Goal: Task Accomplishment & Management: Manage account settings

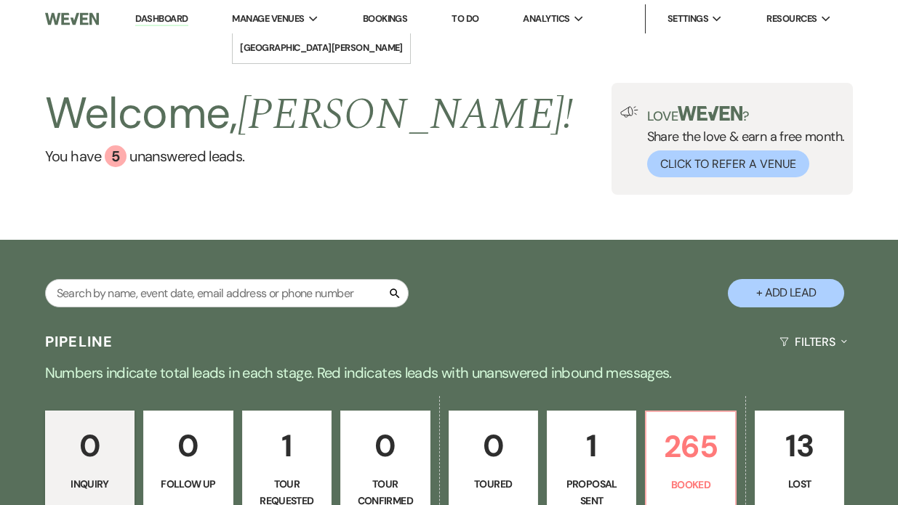
click at [304, 15] on span "Manage Venues" at bounding box center [268, 19] width 72 height 15
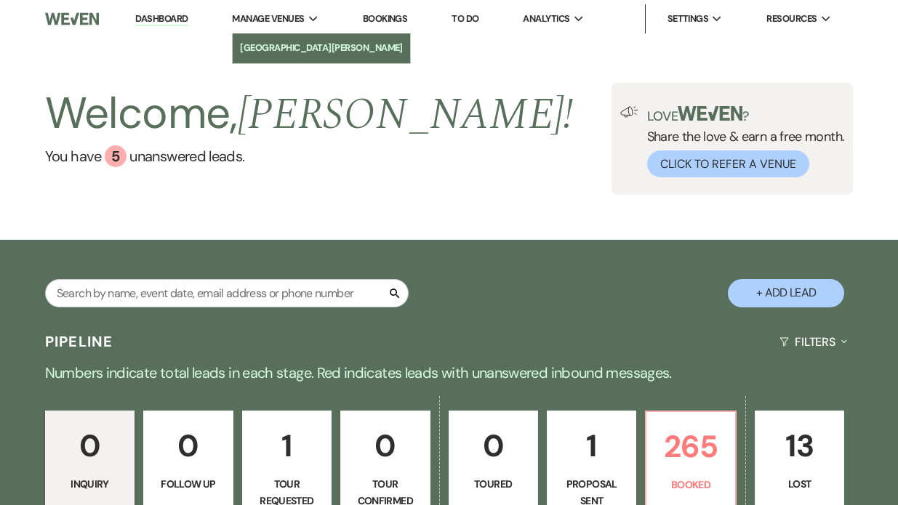
click at [301, 42] on li "[GEOGRAPHIC_DATA][PERSON_NAME]" at bounding box center [321, 48] width 163 height 15
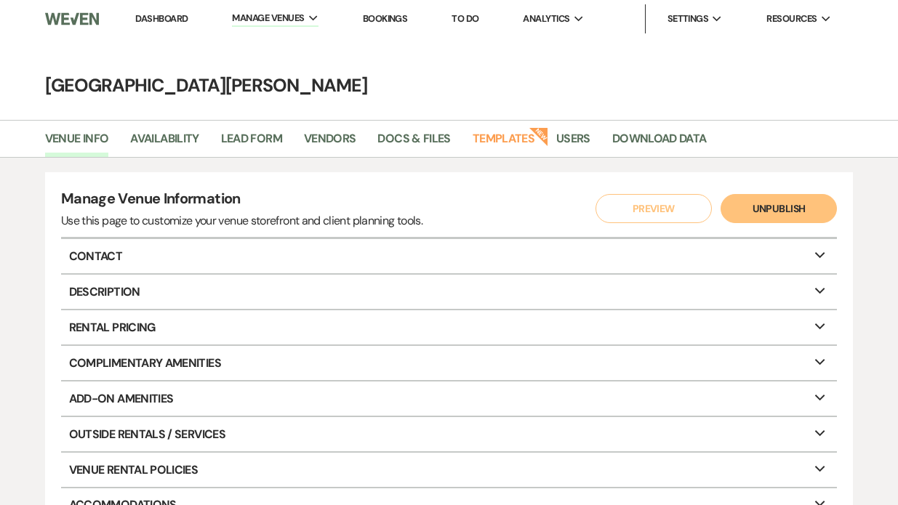
click at [161, 23] on link "Dashboard" at bounding box center [161, 18] width 52 height 12
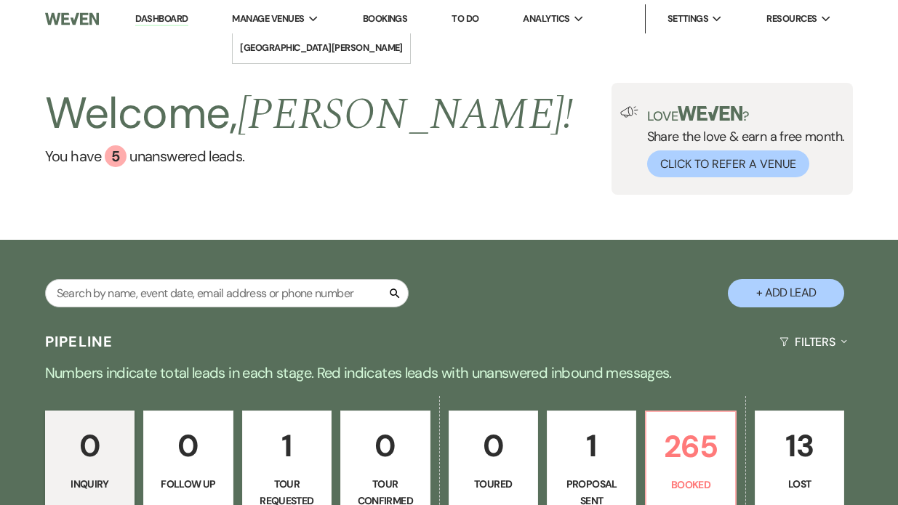
click at [310, 20] on div "Manage Venues Expand" at bounding box center [275, 19] width 86 height 15
click at [265, 12] on span "Manage Venues" at bounding box center [268, 19] width 72 height 15
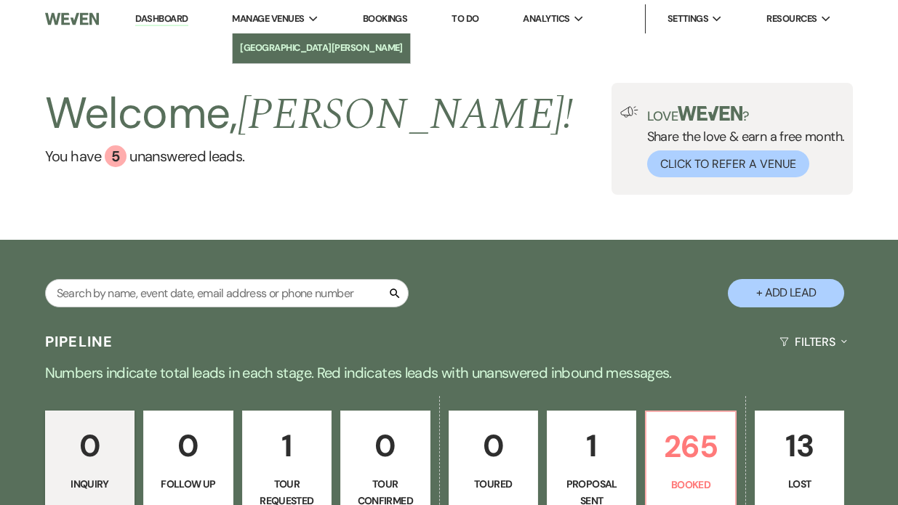
click at [271, 50] on li "[GEOGRAPHIC_DATA][PERSON_NAME]" at bounding box center [321, 48] width 163 height 15
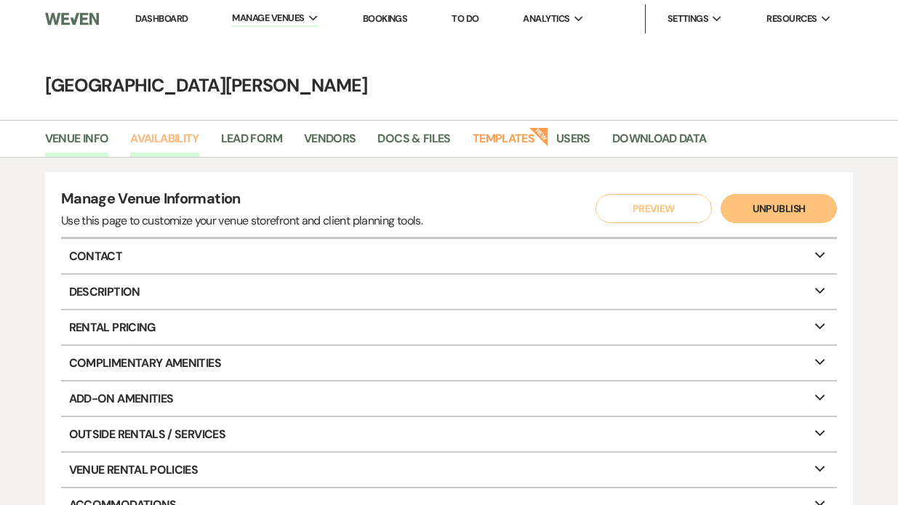
click at [158, 140] on link "Availability" at bounding box center [164, 143] width 68 height 28
select select "3"
select select "2026"
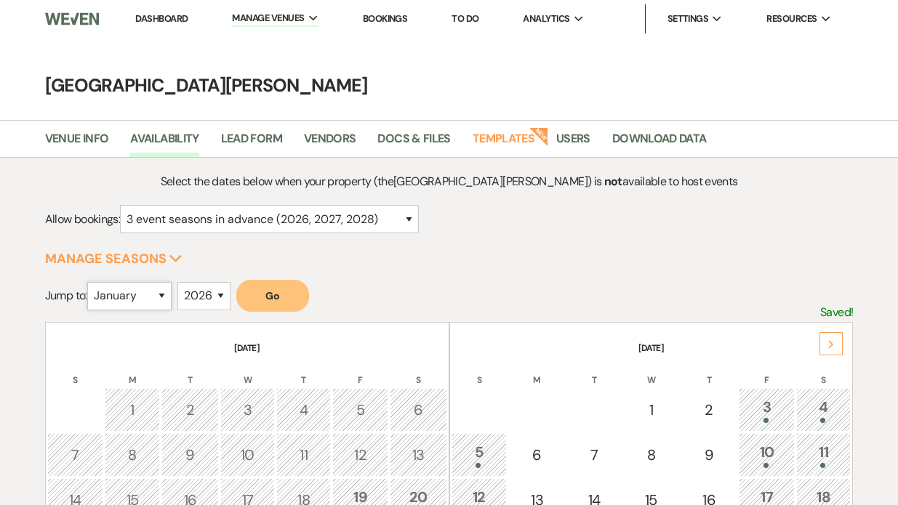
click at [160, 292] on select "January February March April May June July August September October November De…" at bounding box center [129, 296] width 84 height 28
select select "10"
click at [282, 301] on button "Go" at bounding box center [272, 296] width 73 height 32
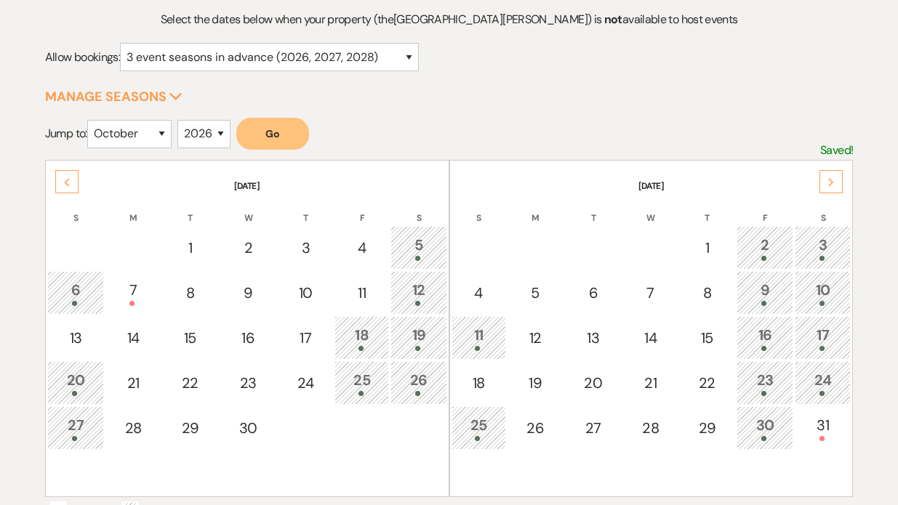
scroll to position [167, 0]
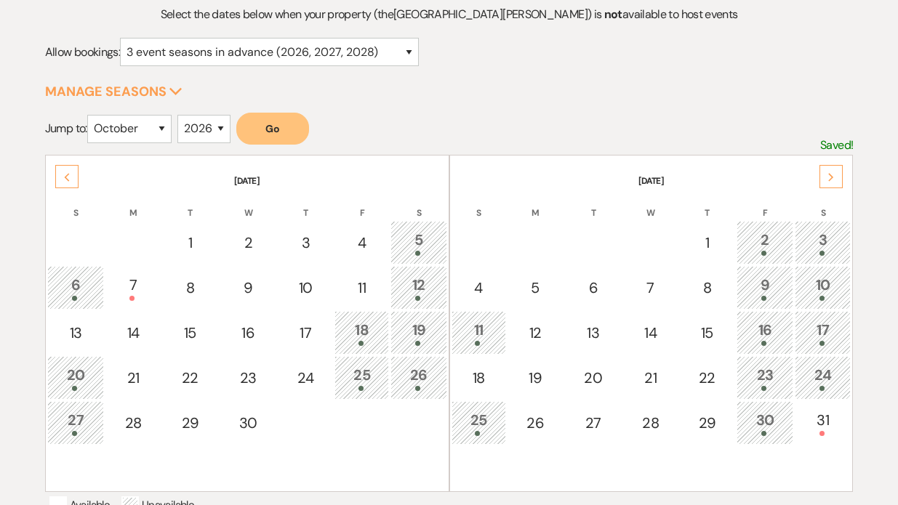
click at [826, 183] on div "Next" at bounding box center [830, 176] width 23 height 23
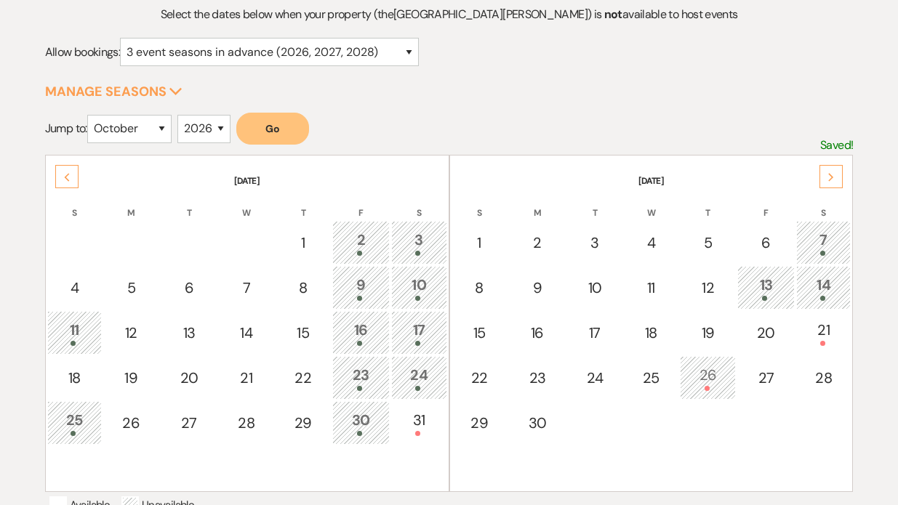
click at [836, 179] on div "Next" at bounding box center [830, 176] width 23 height 23
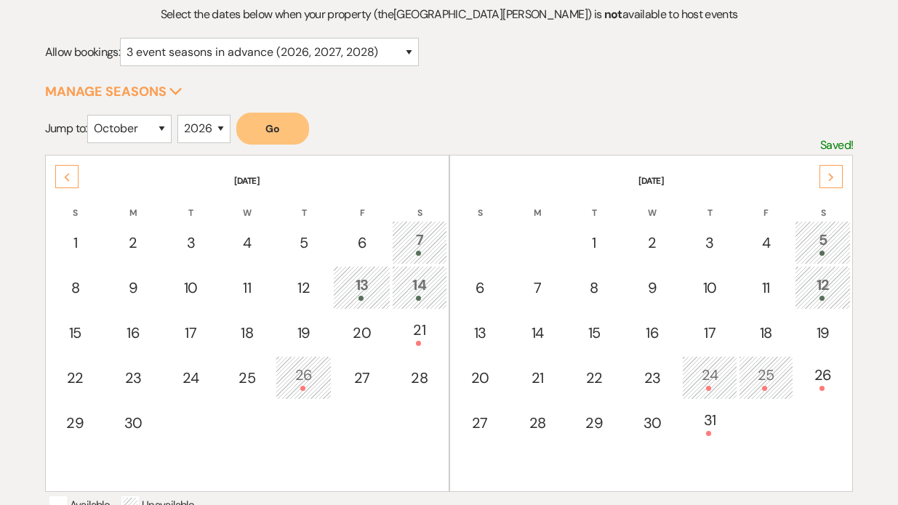
click at [836, 180] on div "Next" at bounding box center [830, 176] width 23 height 23
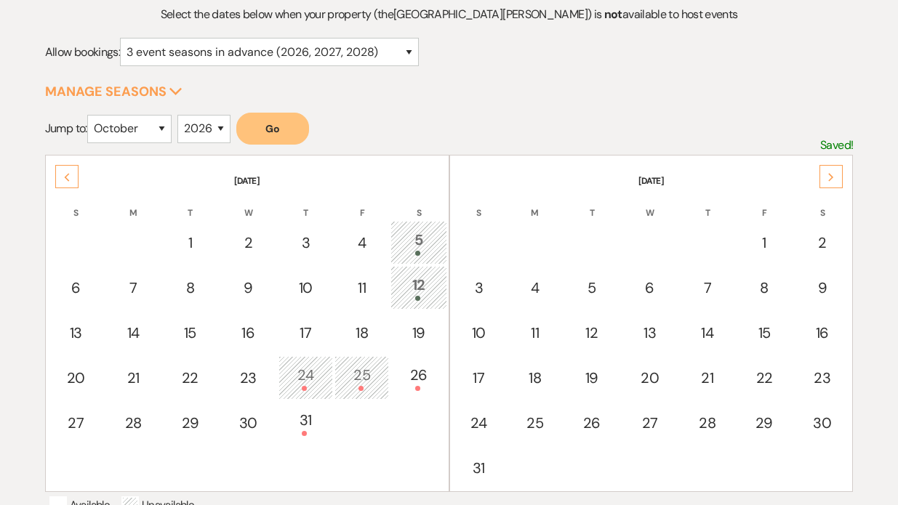
click at [836, 180] on div "Next" at bounding box center [830, 176] width 23 height 23
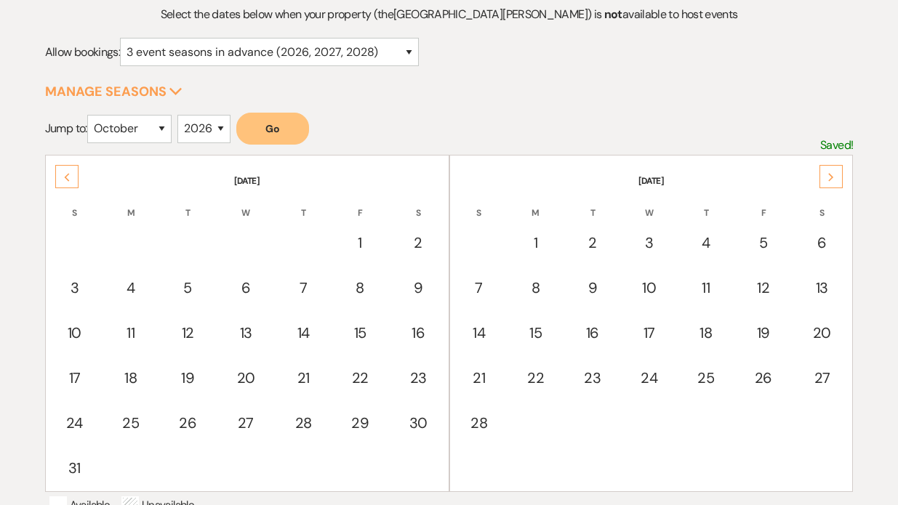
click at [836, 181] on div "Next" at bounding box center [830, 176] width 23 height 23
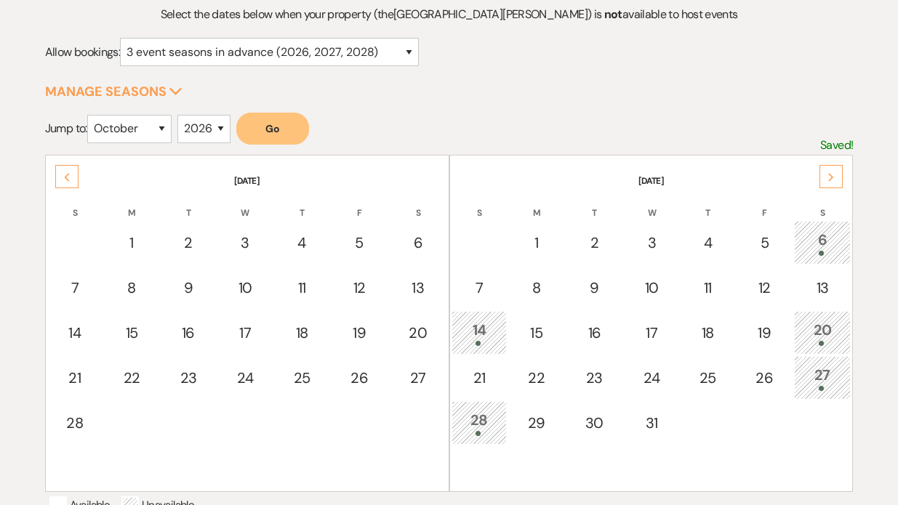
click at [836, 181] on div "Next" at bounding box center [830, 176] width 23 height 23
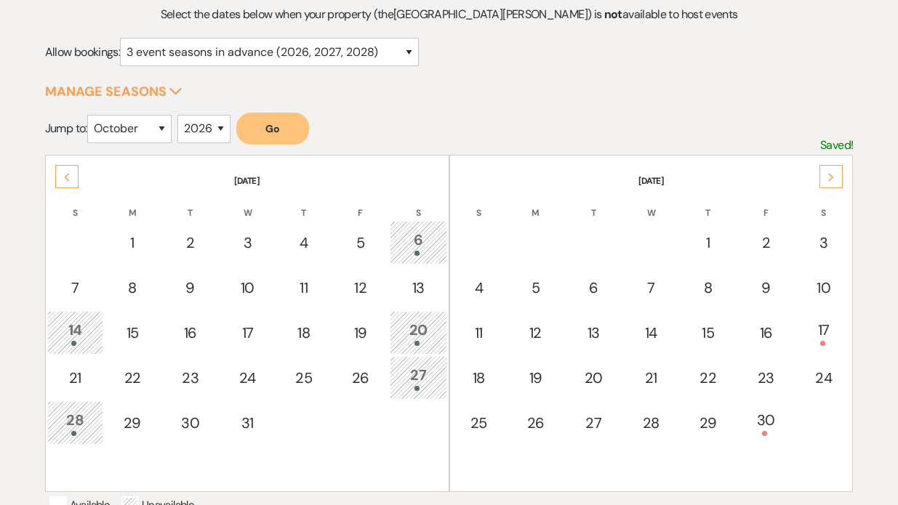
click at [837, 182] on div "Next" at bounding box center [830, 176] width 23 height 23
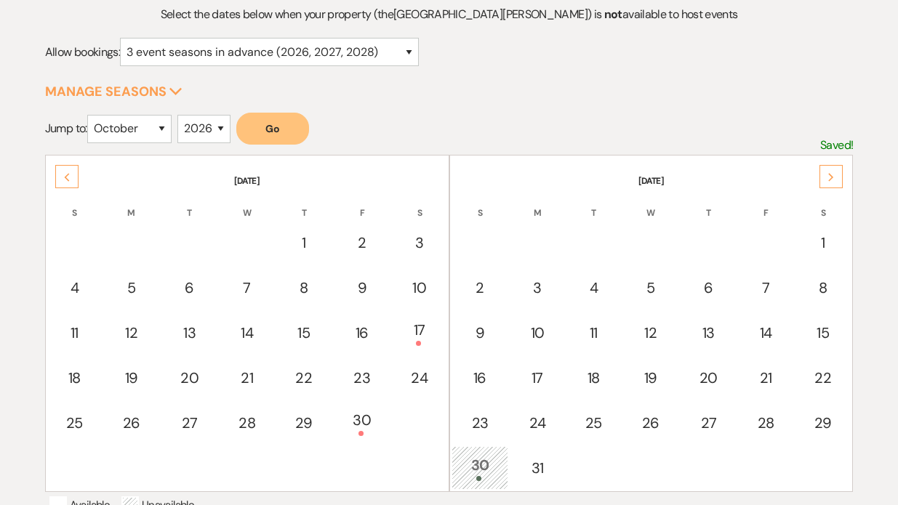
click at [837, 182] on div "Next" at bounding box center [830, 176] width 23 height 23
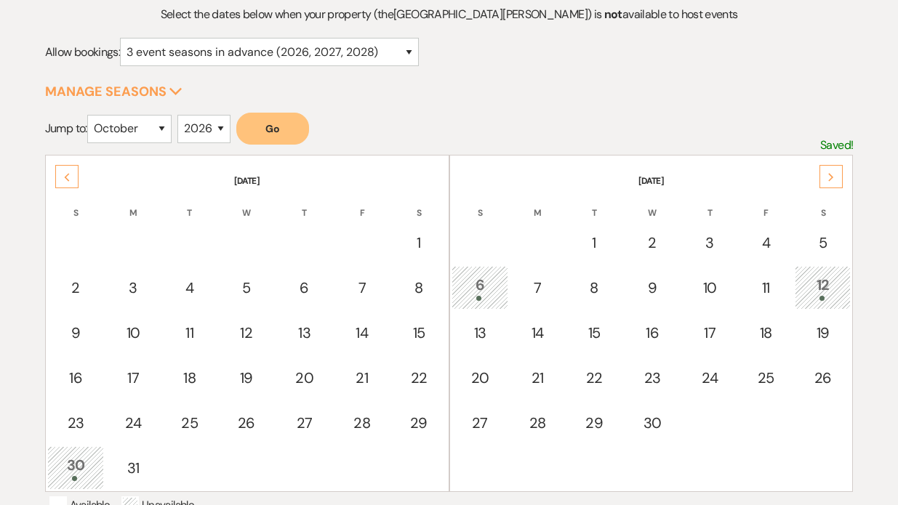
click at [837, 182] on div "Next" at bounding box center [830, 176] width 23 height 23
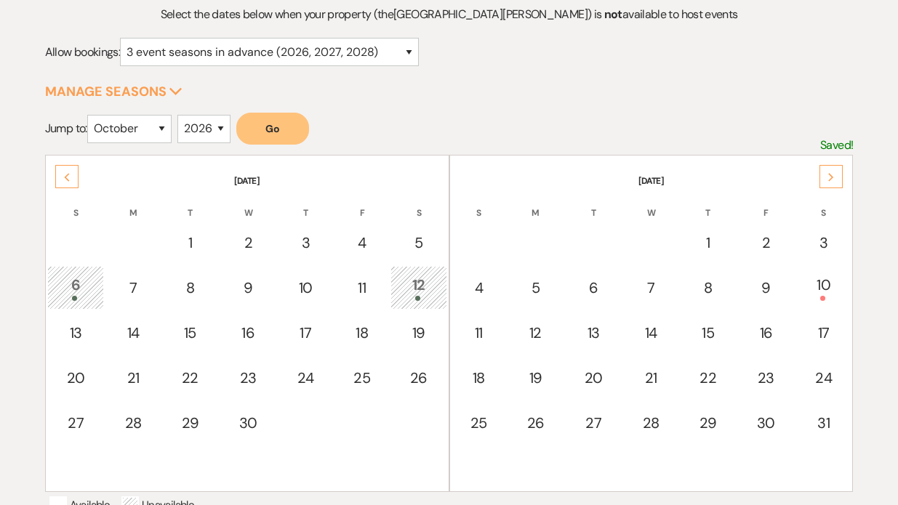
click at [60, 178] on div "Previous" at bounding box center [66, 176] width 23 height 23
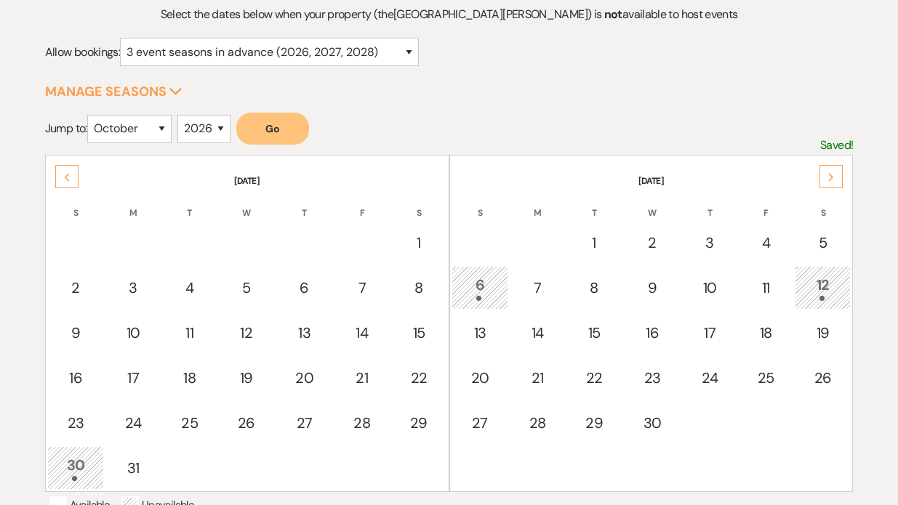
click at [61, 178] on div "Previous" at bounding box center [66, 176] width 23 height 23
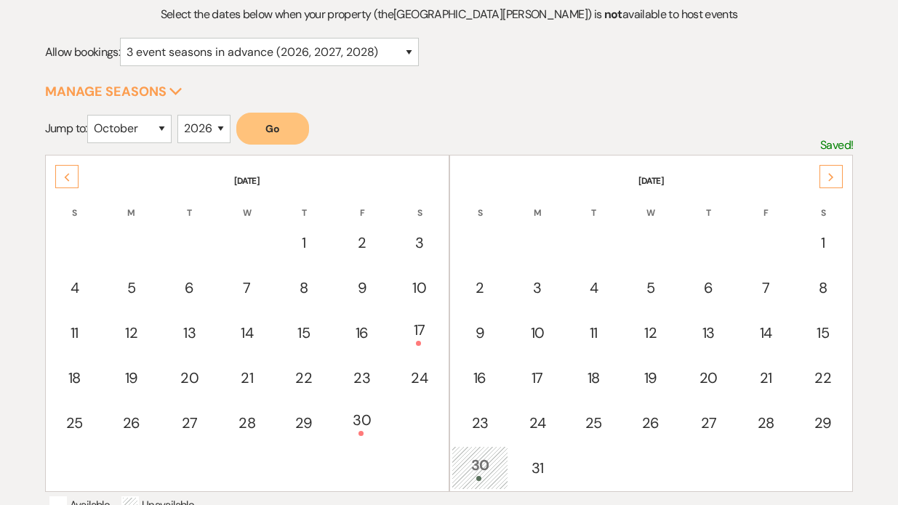
click at [61, 178] on div "Previous" at bounding box center [66, 176] width 23 height 23
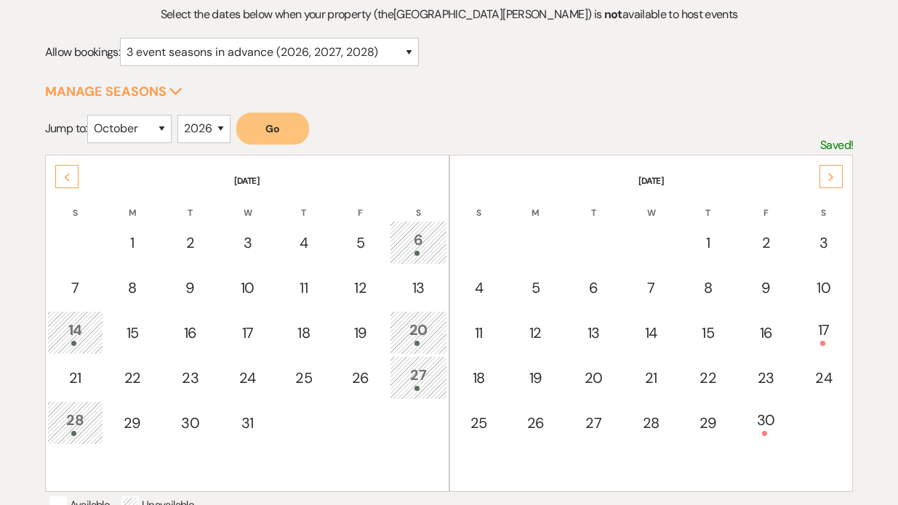
click at [62, 178] on div "Previous" at bounding box center [66, 176] width 23 height 23
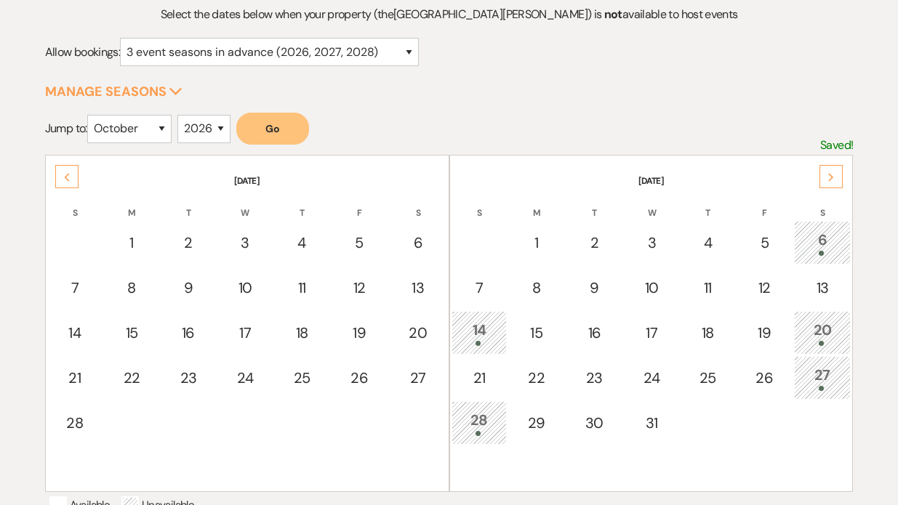
click at [63, 173] on icon "Previous" at bounding box center [66, 177] width 7 height 9
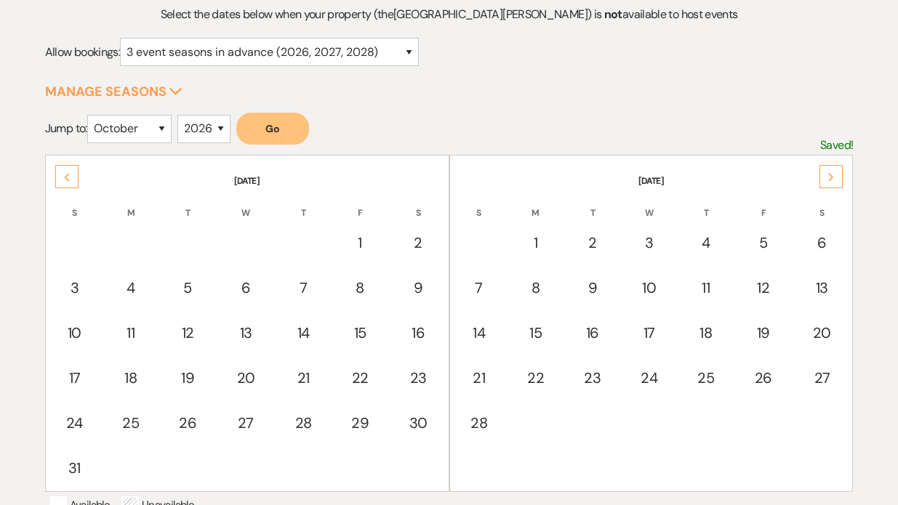
click at [64, 174] on icon "Previous" at bounding box center [66, 177] width 7 height 9
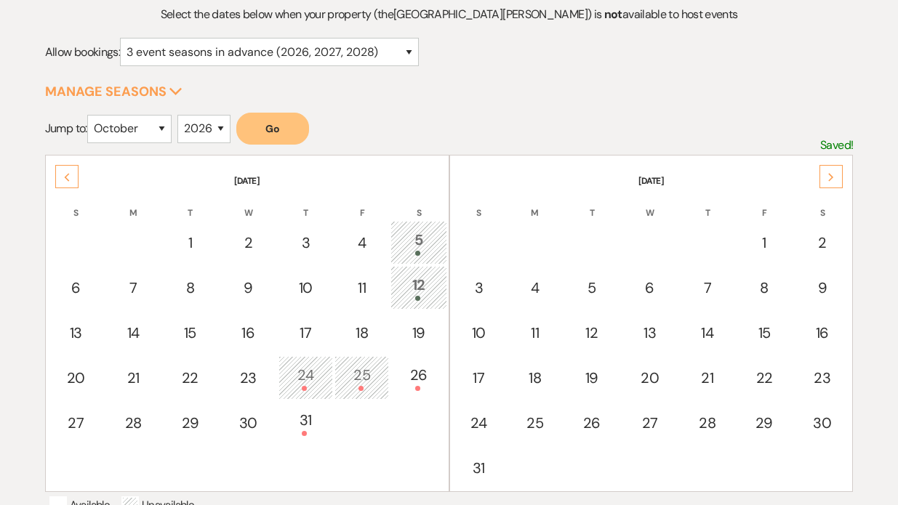
click at [65, 174] on icon "Previous" at bounding box center [66, 177] width 7 height 9
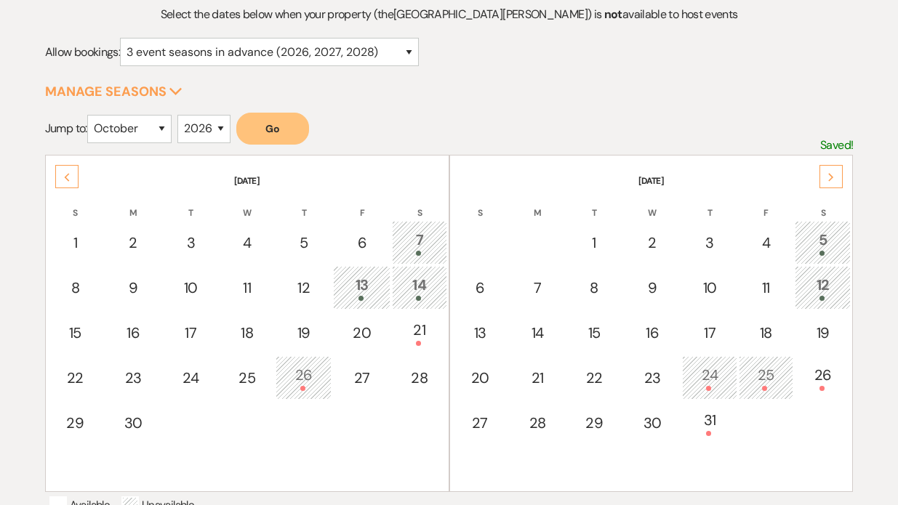
click at [65, 174] on icon "Previous" at bounding box center [66, 177] width 7 height 9
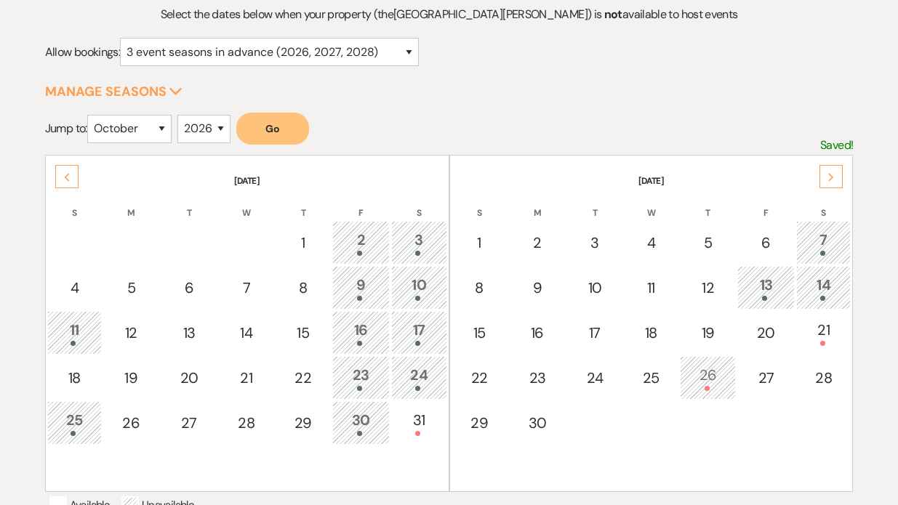
click at [67, 175] on icon "Previous" at bounding box center [66, 177] width 7 height 9
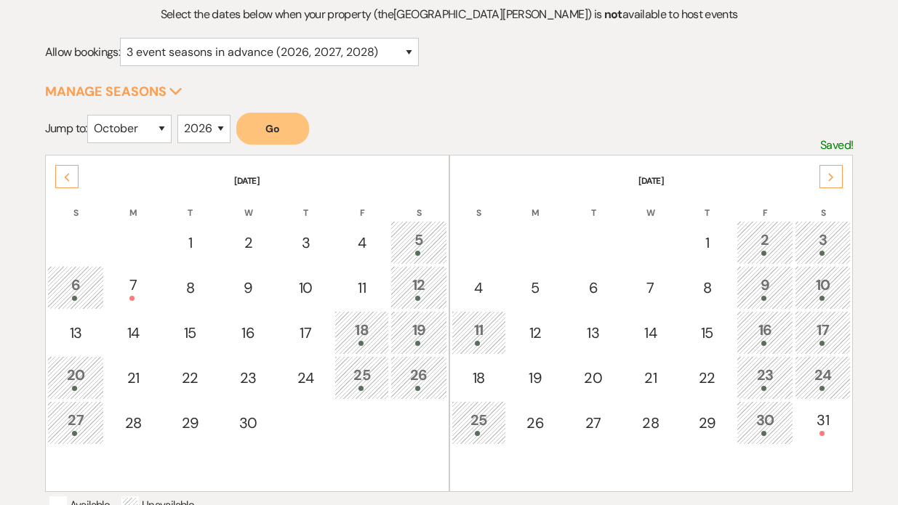
click at [68, 175] on icon "Previous" at bounding box center [66, 177] width 7 height 9
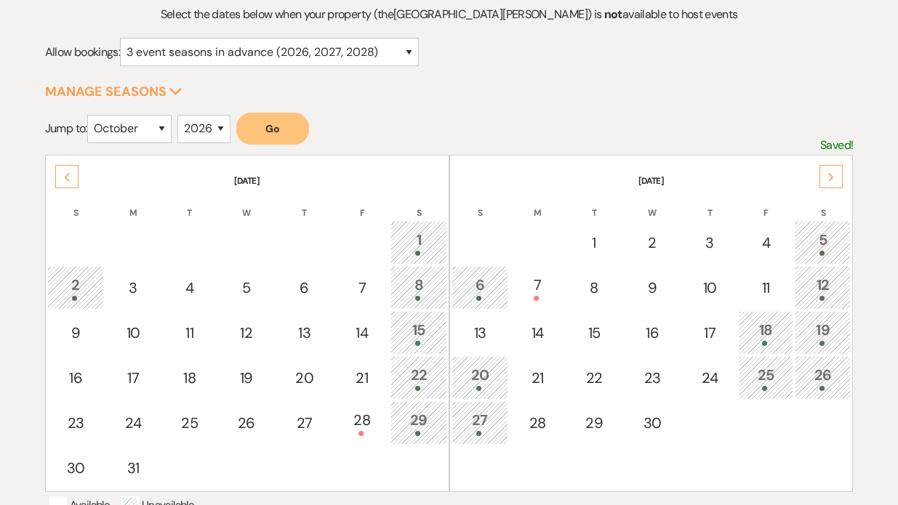
click at [68, 175] on icon "Previous" at bounding box center [66, 177] width 7 height 9
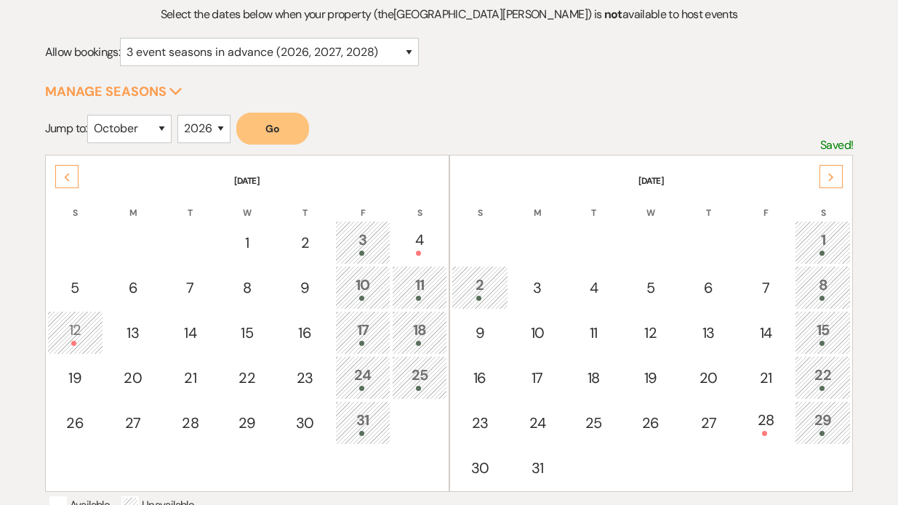
click at [68, 176] on icon "Previous" at bounding box center [66, 177] width 7 height 9
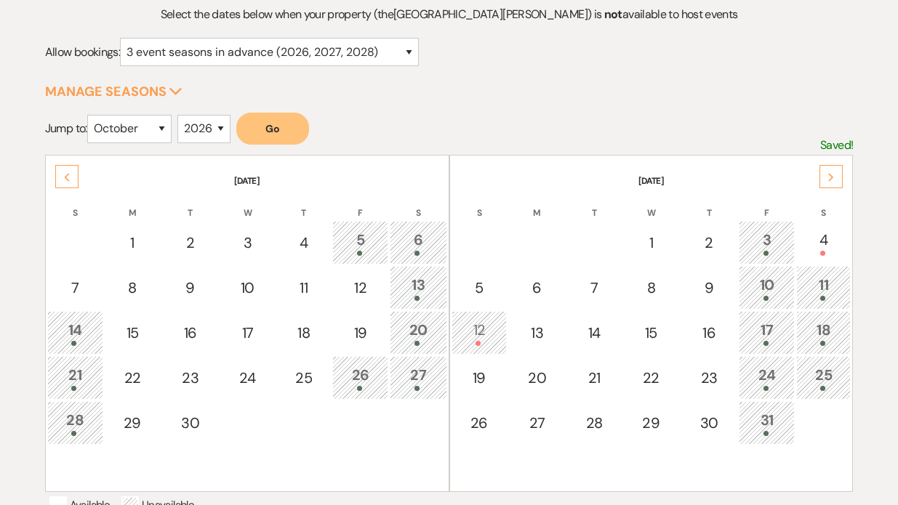
click at [69, 176] on icon "Previous" at bounding box center [66, 177] width 7 height 9
